Goal: Task Accomplishment & Management: Use online tool/utility

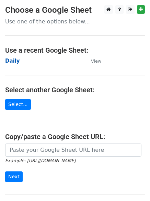
click at [14, 62] on strong "Daily" at bounding box center [12, 61] width 15 height 6
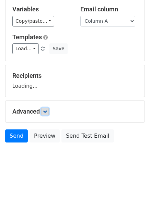
click at [43, 113] on link at bounding box center [45, 112] width 8 height 8
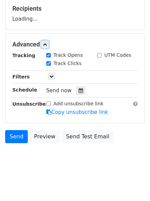
scroll to position [106, 0]
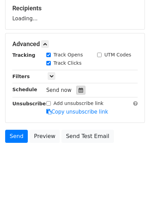
click at [79, 92] on icon at bounding box center [81, 90] width 4 height 5
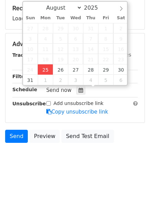
type input "2025-08-25 12:09"
type input "09"
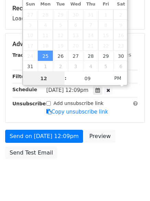
scroll to position [0, 0]
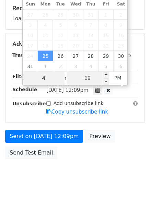
type input "4"
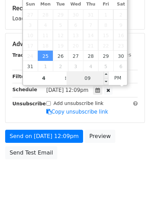
type input "2025-08-25 16:09"
type input "04"
click at [90, 78] on input "09" at bounding box center [88, 78] width 42 height 14
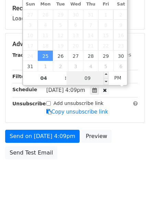
type input "1"
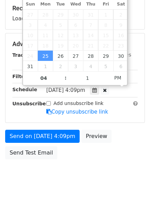
type input "2025-08-25 16:01"
click at [80, 175] on body "New Campaign Daily emails left: 50 Google Sheet: Daily Variables Copy/paste... …" at bounding box center [75, 45] width 150 height 292
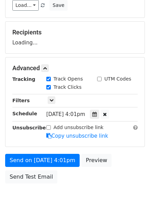
scroll to position [83, 0]
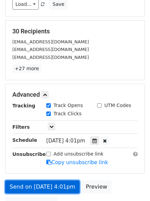
click at [43, 183] on link "Send on Aug 25 at 4:01pm" at bounding box center [42, 186] width 75 height 13
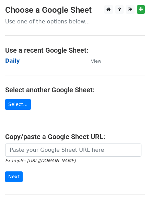
click at [13, 59] on strong "Daily" at bounding box center [12, 61] width 15 height 6
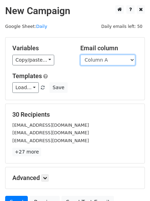
click at [101, 61] on select "Column A Column B Column C" at bounding box center [108, 60] width 55 height 11
select select "Column B"
click at [81, 55] on select "Column A Column B Column C" at bounding box center [108, 60] width 55 height 11
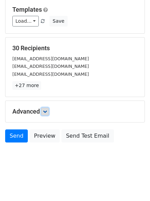
click at [45, 112] on icon at bounding box center [45, 112] width 4 height 4
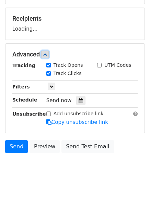
scroll to position [101, 0]
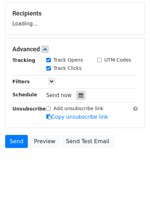
click at [78, 97] on div at bounding box center [80, 95] width 9 height 9
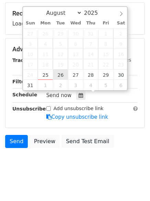
type input "2025-08-26 12:00"
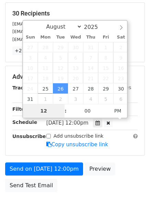
type input "5"
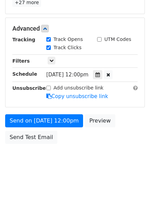
scroll to position [285, 0]
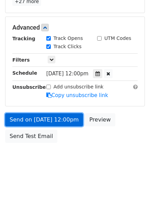
type input "2025-08-26 17:00"
click at [49, 121] on link "Send on Aug 26 at 12:00pm" at bounding box center [44, 119] width 78 height 13
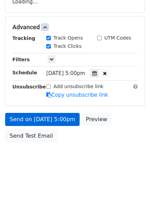
scroll to position [123, 0]
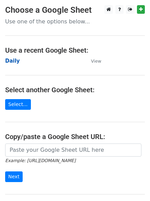
click at [13, 61] on strong "Daily" at bounding box center [12, 61] width 15 height 6
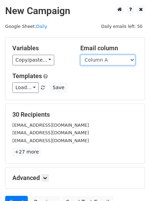
click at [118, 61] on select "Column A Column B Column C" at bounding box center [108, 60] width 55 height 11
drag, startPoint x: 118, startPoint y: 61, endPoint x: 117, endPoint y: 73, distance: 11.7
click at [118, 61] on select "Column A Column B Column C" at bounding box center [108, 60] width 55 height 11
click at [109, 63] on select "Column A Column B Column C" at bounding box center [108, 60] width 55 height 11
select select "Column C"
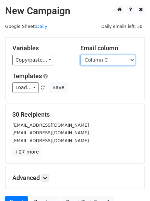
click at [81, 55] on select "Column A Column B Column C" at bounding box center [108, 60] width 55 height 11
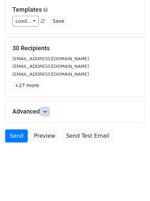
click at [47, 108] on link at bounding box center [45, 112] width 8 height 8
click at [47, 109] on link at bounding box center [45, 112] width 8 height 8
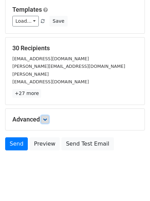
click at [47, 117] on icon at bounding box center [45, 119] width 4 height 4
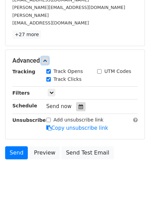
scroll to position [126, 0]
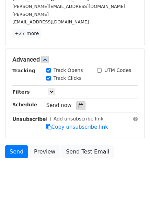
click at [79, 103] on icon at bounding box center [81, 105] width 4 height 5
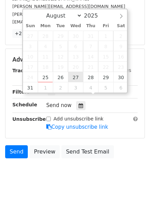
type input "2025-08-27 12:00"
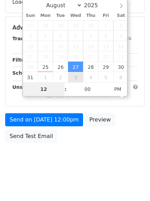
type input "6"
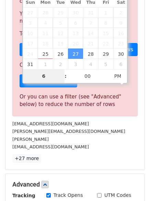
scroll to position [285, 0]
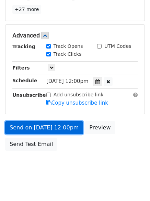
type input "2025-08-27 18:00"
click at [45, 121] on link "Send on Aug 27 at 12:00pm" at bounding box center [44, 127] width 78 height 13
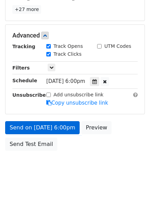
scroll to position [123, 0]
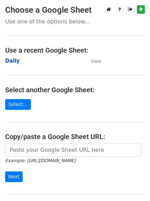
click at [11, 62] on strong "Daily" at bounding box center [12, 61] width 15 height 6
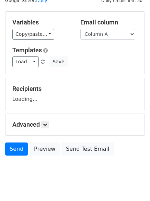
scroll to position [39, 0]
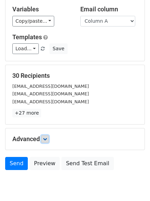
click at [48, 136] on link at bounding box center [45, 139] width 8 height 8
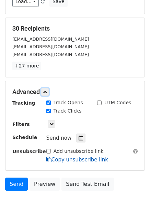
scroll to position [131, 0]
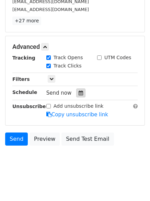
click at [79, 95] on icon at bounding box center [81, 93] width 4 height 5
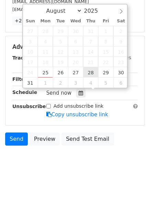
type input "[DATE] 12:00"
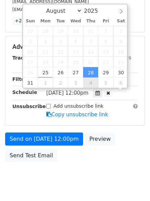
scroll to position [0, 0]
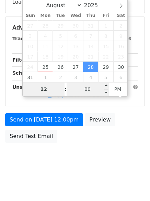
type input "7"
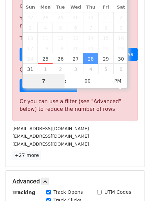
scroll to position [285, 0]
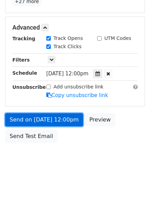
type input "[DATE] 19:00"
click at [53, 116] on link "Send on [DATE] 12:00pm" at bounding box center [44, 119] width 78 height 13
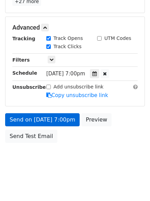
scroll to position [123, 0]
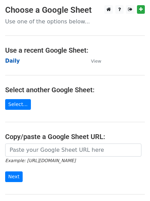
click at [14, 59] on strong "Daily" at bounding box center [12, 61] width 15 height 6
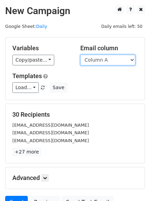
drag, startPoint x: 0, startPoint y: 0, endPoint x: 104, endPoint y: 64, distance: 121.9
click at [105, 63] on select "Column A Column B Column C" at bounding box center [108, 60] width 55 height 11
select select "Column B"
click at [81, 55] on select "Column A Column B Column C" at bounding box center [108, 60] width 55 height 11
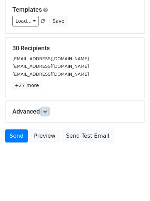
click at [44, 112] on link at bounding box center [45, 112] width 8 height 8
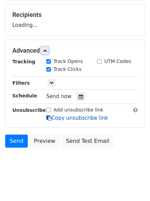
scroll to position [101, 0]
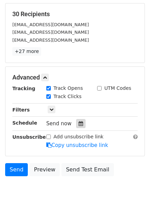
click at [79, 125] on icon at bounding box center [81, 123] width 4 height 5
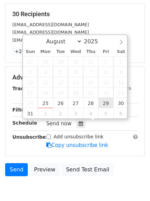
type input "2025-08-29 12:00"
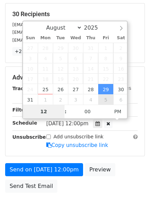
type input "8"
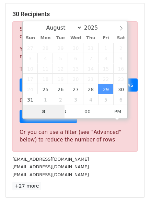
scroll to position [285, 0]
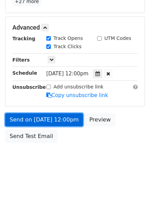
type input "2025-08-29 20:00"
click at [53, 119] on link "Send on Aug 29 at 12:00pm" at bounding box center [44, 119] width 78 height 13
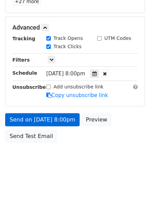
scroll to position [123, 0]
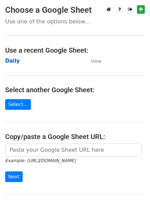
click at [12, 62] on strong "Daily" at bounding box center [12, 61] width 15 height 6
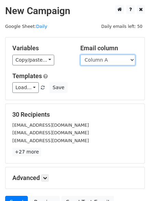
click at [114, 61] on select "Column A Column B Column C" at bounding box center [108, 60] width 55 height 11
click at [105, 60] on select "Column A Column B Column C" at bounding box center [108, 60] width 55 height 11
select select "Column C"
click at [81, 55] on select "Column A Column B Column C" at bounding box center [108, 60] width 55 height 11
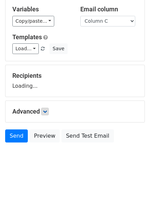
drag, startPoint x: 41, startPoint y: 113, endPoint x: 44, endPoint y: 113, distance: 3.5
click at [41, 113] on h5 "Advanced" at bounding box center [75, 112] width 126 height 8
click at [46, 112] on icon at bounding box center [45, 112] width 4 height 4
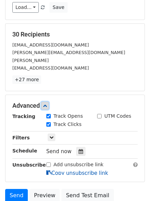
scroll to position [134, 0]
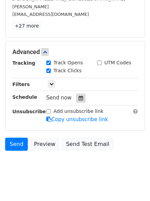
click at [79, 96] on icon at bounding box center [81, 98] width 4 height 5
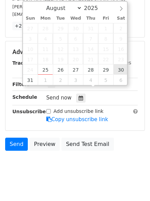
type input "[DATE] 12:00"
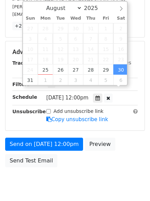
scroll to position [0, 0]
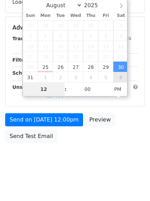
type input "9"
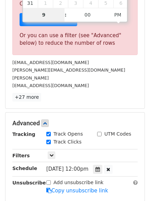
scroll to position [285, 0]
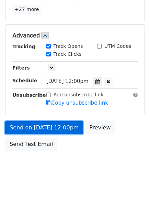
type input "[DATE] 21:00"
click at [48, 121] on link "Send on [DATE] 12:00pm" at bounding box center [44, 127] width 78 height 13
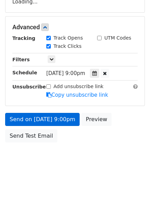
scroll to position [123, 0]
